Goal: Find specific page/section: Find specific page/section

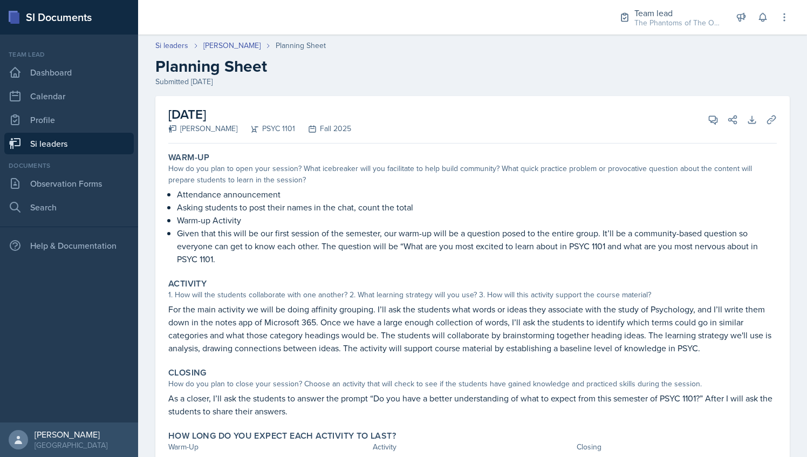
scroll to position [53, 0]
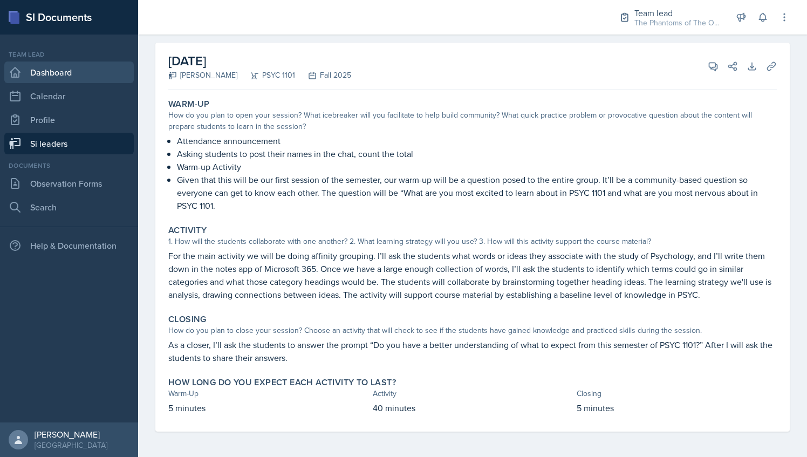
click at [70, 78] on link "Dashboard" at bounding box center [68, 73] width 129 height 22
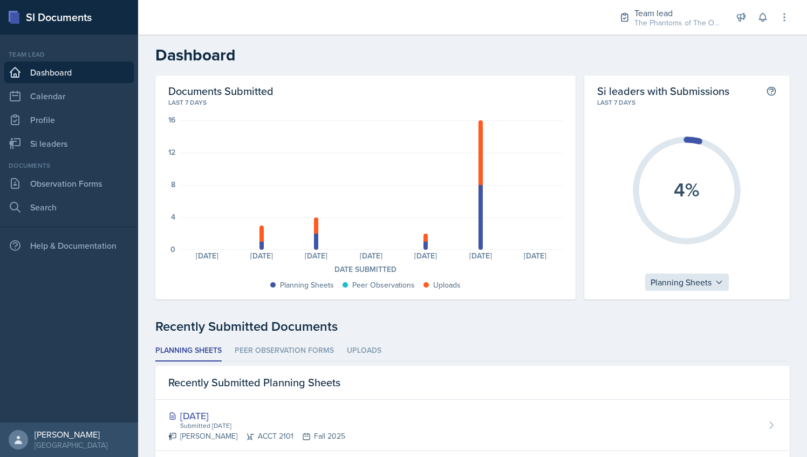
click at [694, 277] on div "Planning Sheets" at bounding box center [687, 282] width 84 height 17
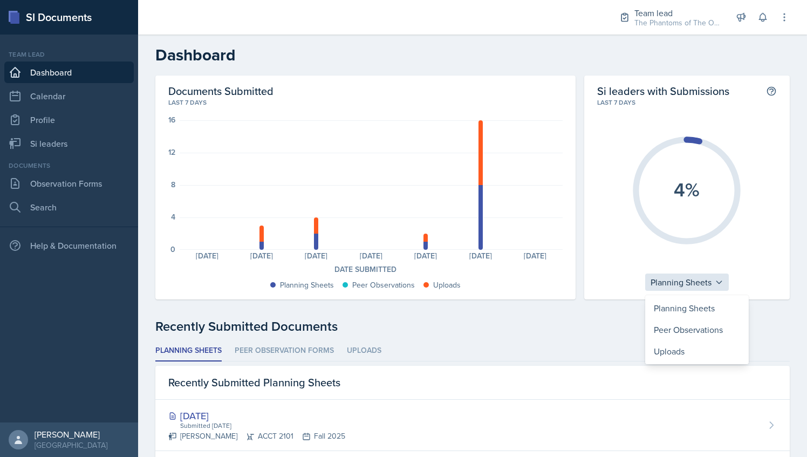
click at [694, 277] on div "Planning Sheets" at bounding box center [687, 282] width 84 height 17
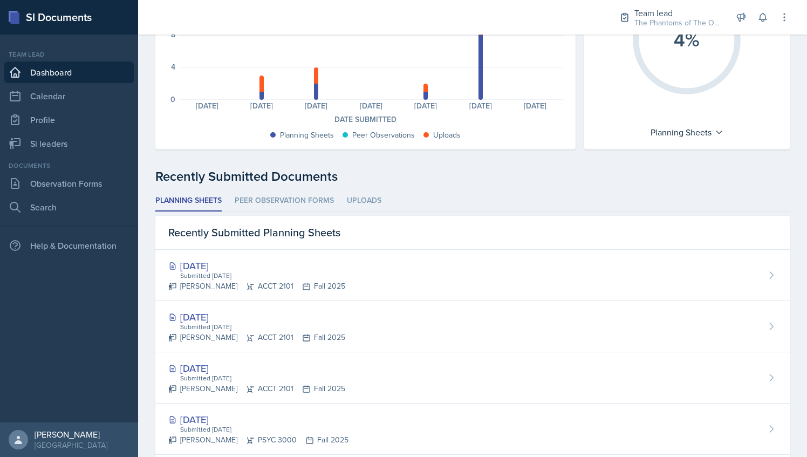
scroll to position [144, 0]
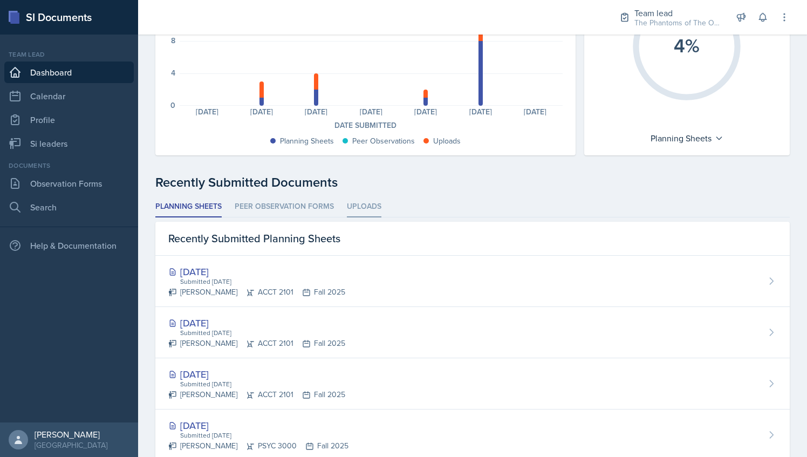
click at [363, 209] on li "Uploads" at bounding box center [364, 206] width 35 height 21
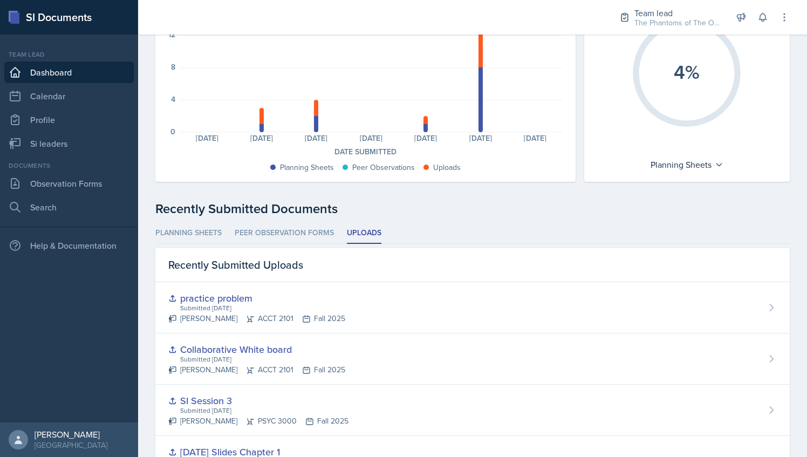
scroll to position [115, 0]
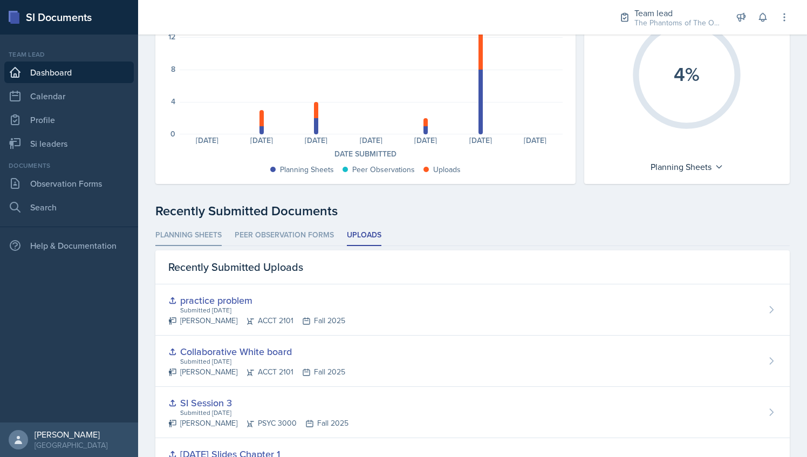
click at [189, 225] on li "Planning Sheets" at bounding box center [188, 235] width 66 height 21
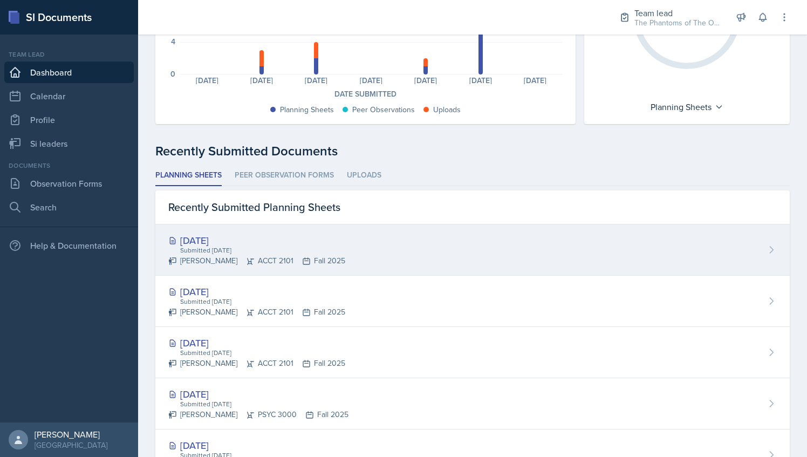
scroll to position [176, 0]
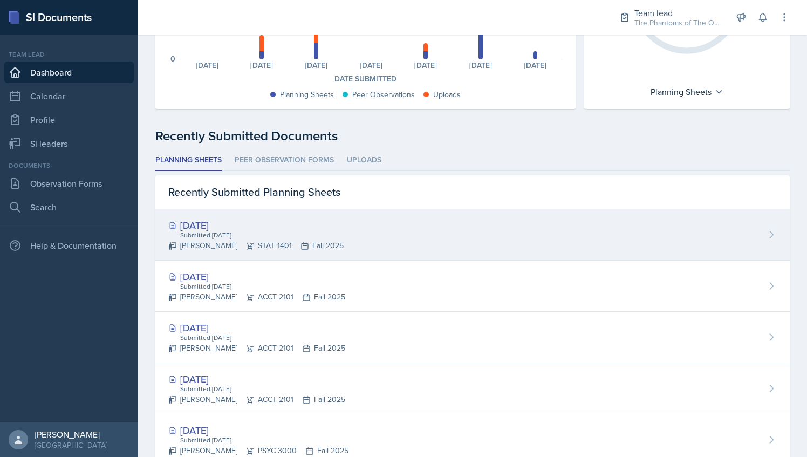
scroll to position [183, 0]
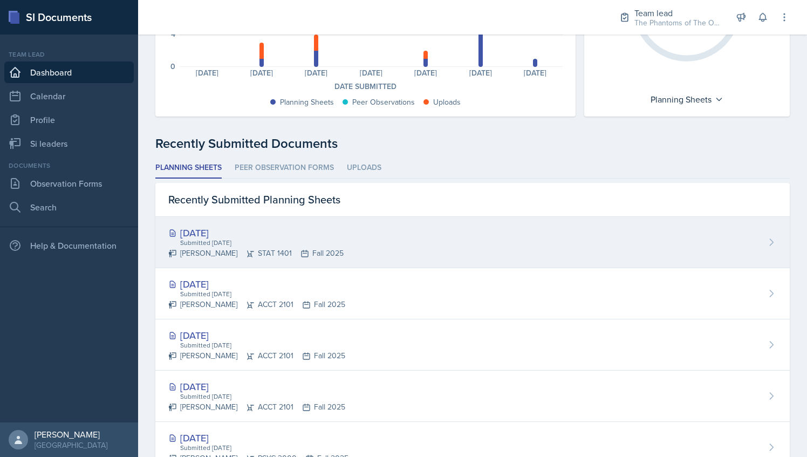
click at [315, 243] on div "Submitted [DATE]" at bounding box center [261, 243] width 165 height 10
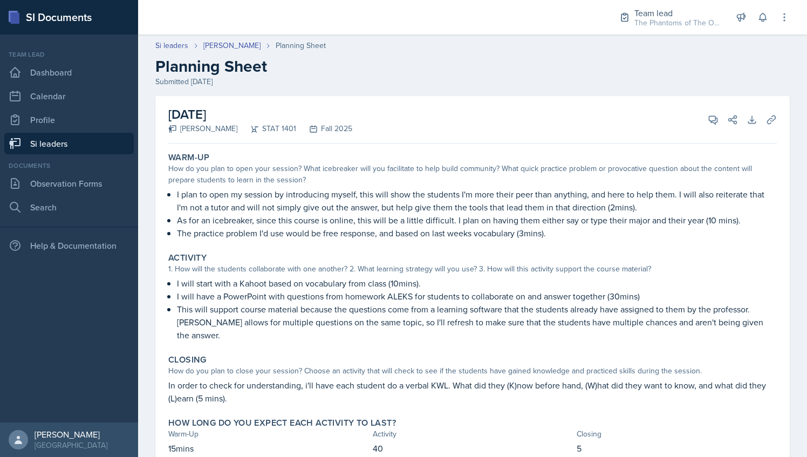
click at [530, 194] on p "I plan to open my session by introducing myself, this will show the students I'…" at bounding box center [477, 201] width 600 height 26
click at [220, 43] on link "[PERSON_NAME]" at bounding box center [231, 45] width 57 height 11
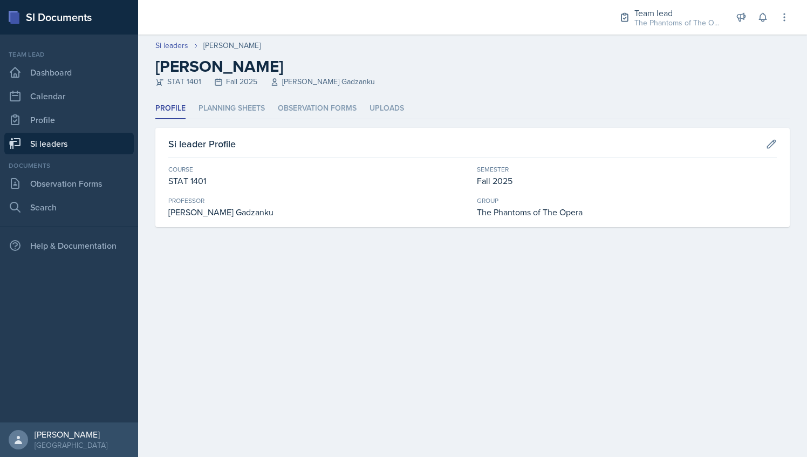
click at [65, 141] on link "Si leaders" at bounding box center [68, 144] width 129 height 22
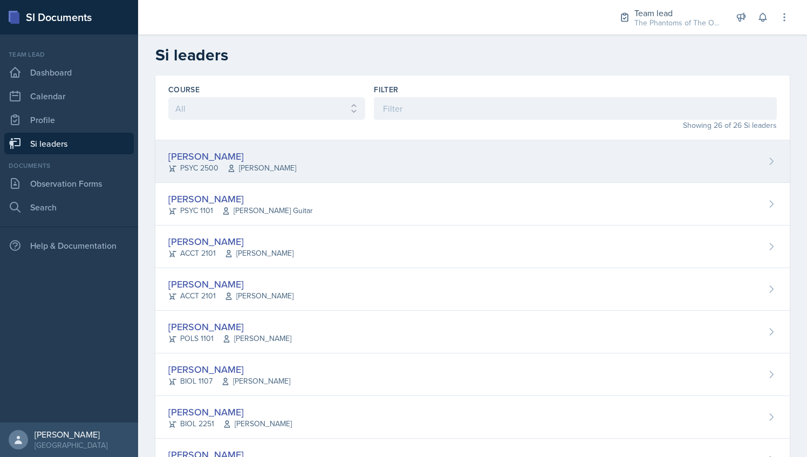
click at [362, 155] on div "[PERSON_NAME] PSYC 2500 [PERSON_NAME]" at bounding box center [472, 161] width 635 height 43
